Goal: Register for event/course

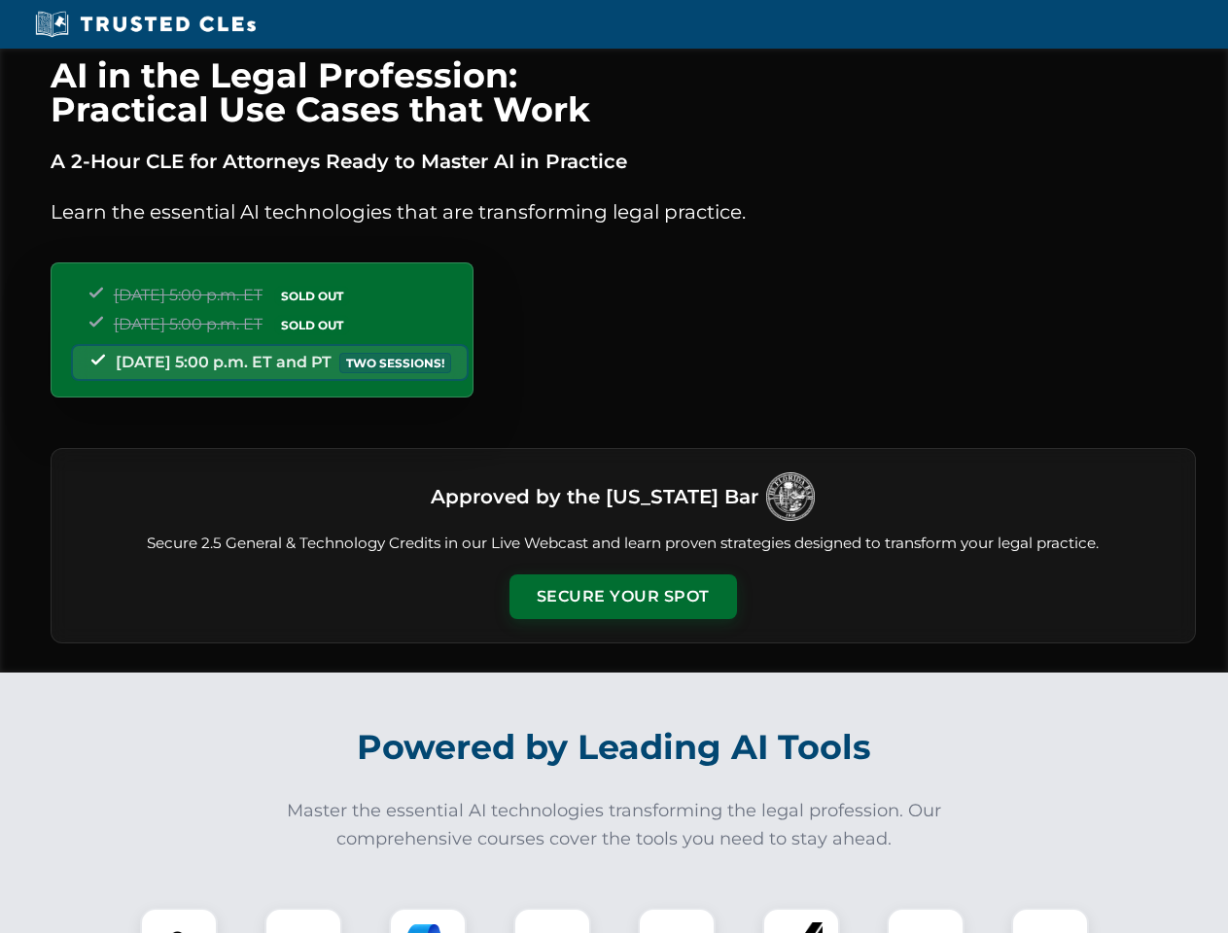
click at [622, 597] on button "Secure Your Spot" at bounding box center [624, 597] width 228 height 45
click at [179, 921] on img at bounding box center [179, 947] width 56 height 56
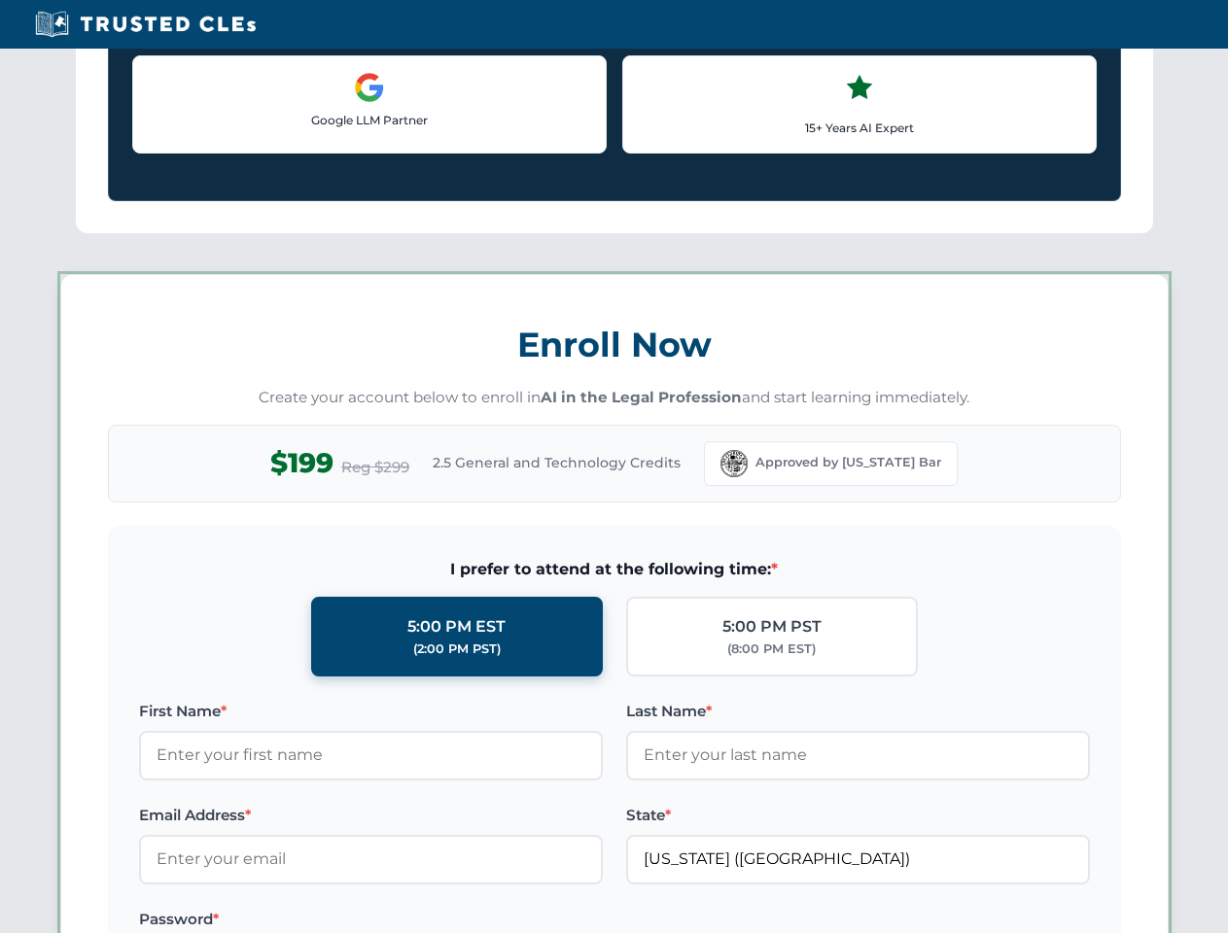
click at [428, 921] on label "Password *" at bounding box center [371, 919] width 464 height 23
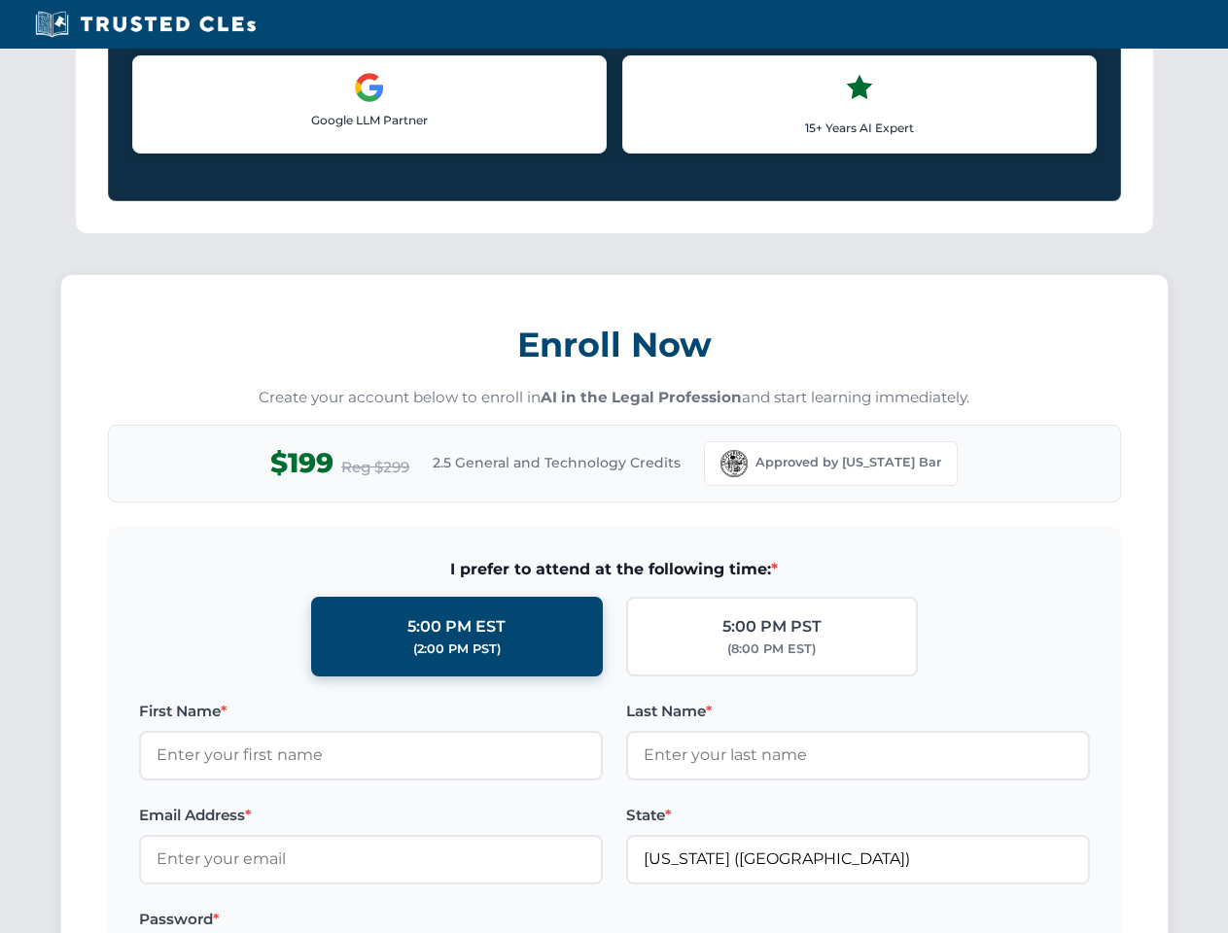
scroll to position [1909, 0]
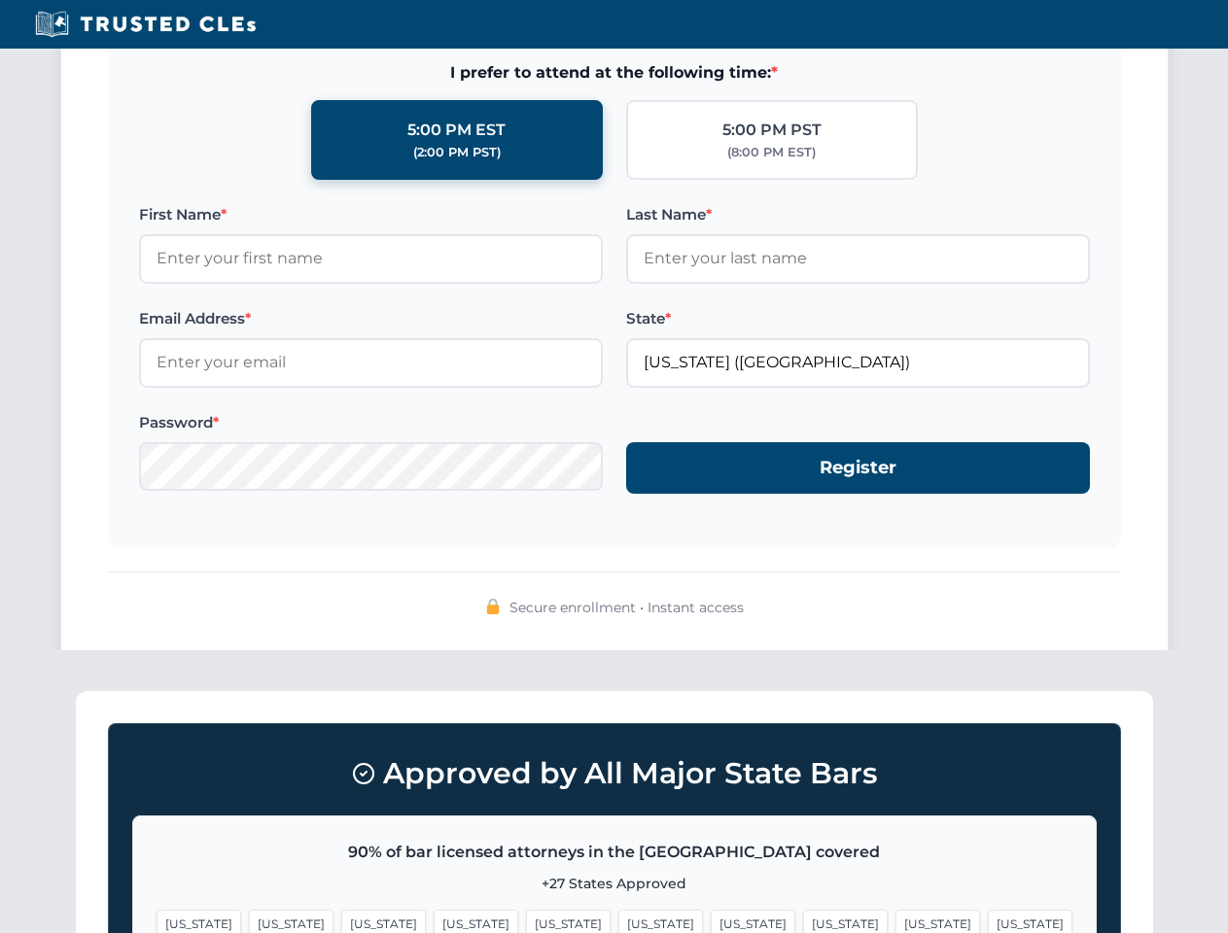
click at [896, 921] on span "[US_STATE]" at bounding box center [938, 924] width 85 height 28
